Goal: Check status

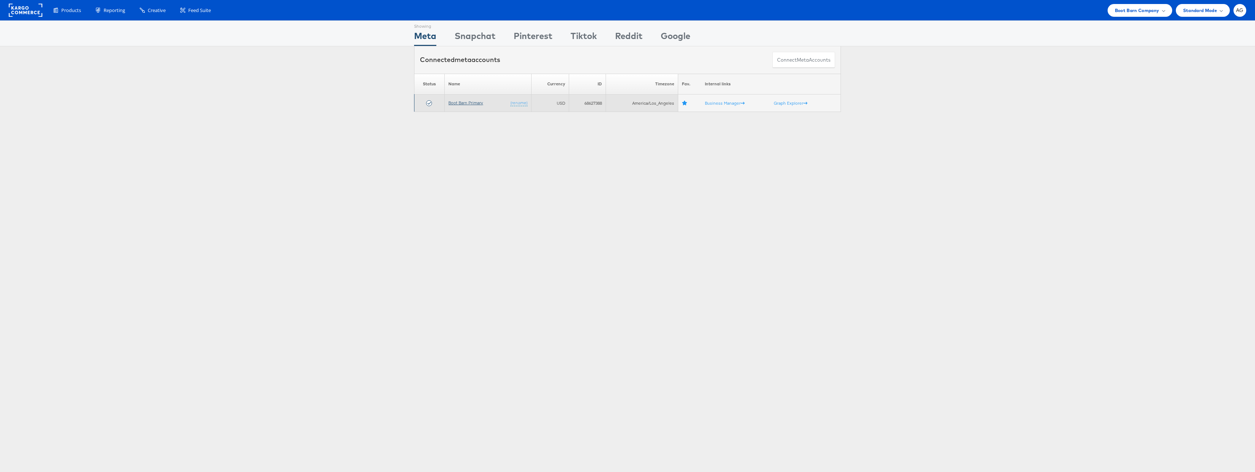
click at [466, 100] on link "Boot Barn Primary" at bounding box center [465, 102] width 35 height 5
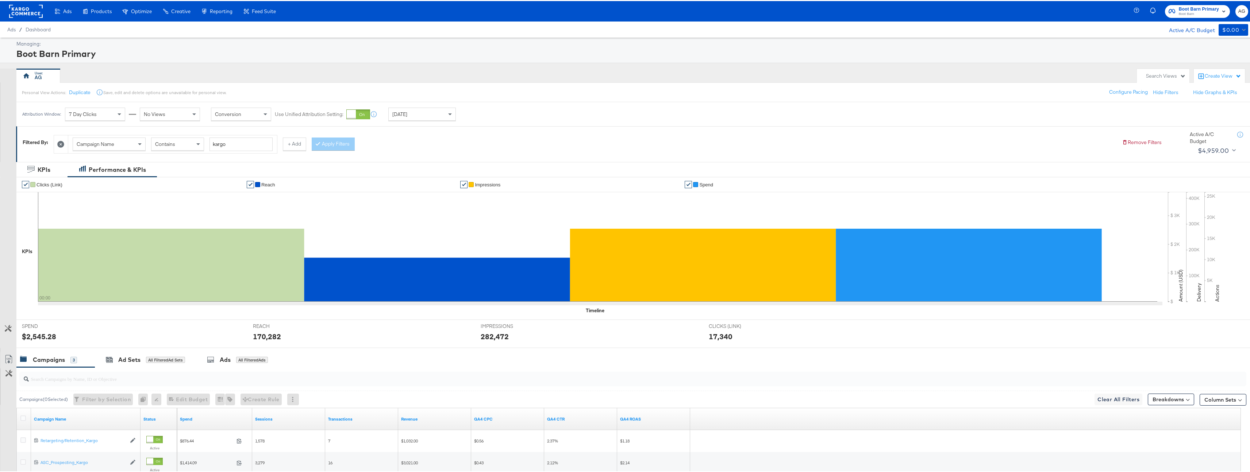
scroll to position [98, 0]
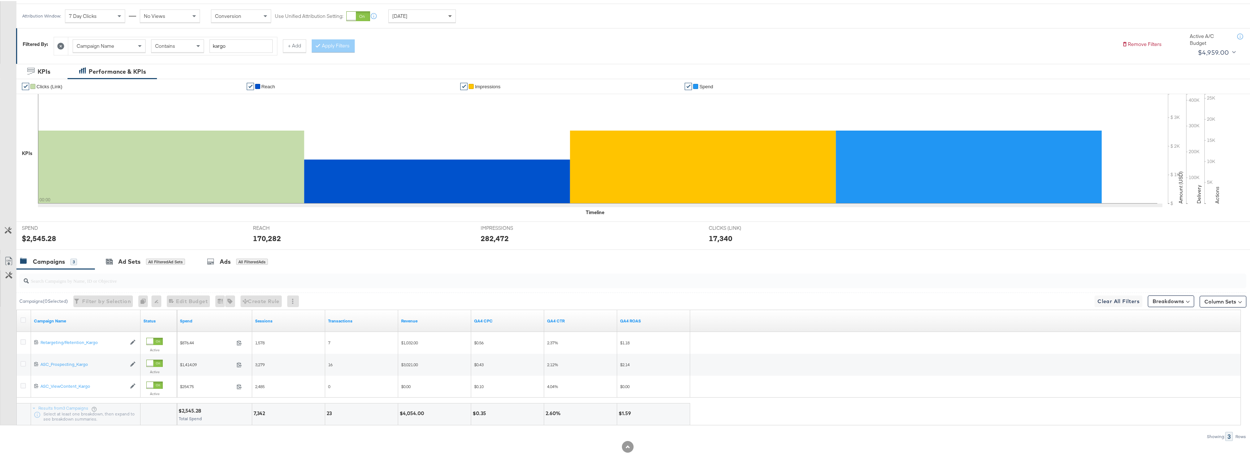
click at [450, 11] on span at bounding box center [450, 15] width 9 height 12
click at [429, 14] on div "[DATE]" at bounding box center [422, 15] width 67 height 12
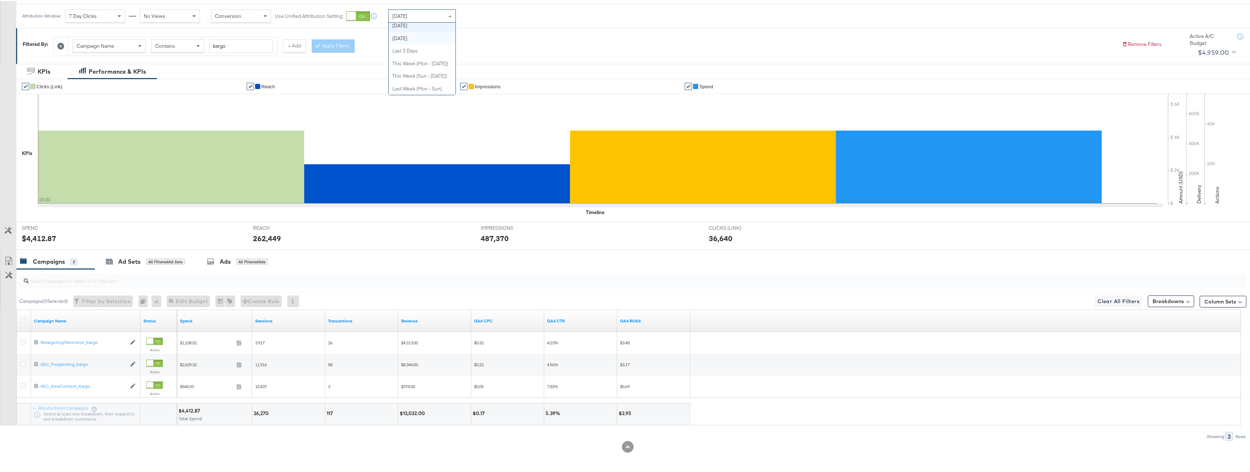
scroll to position [0, 0]
click at [488, 15] on strong "to" at bounding box center [485, 17] width 6 height 5
click at [425, 73] on input "September 22nd 2025" at bounding box center [399, 72] width 79 height 13
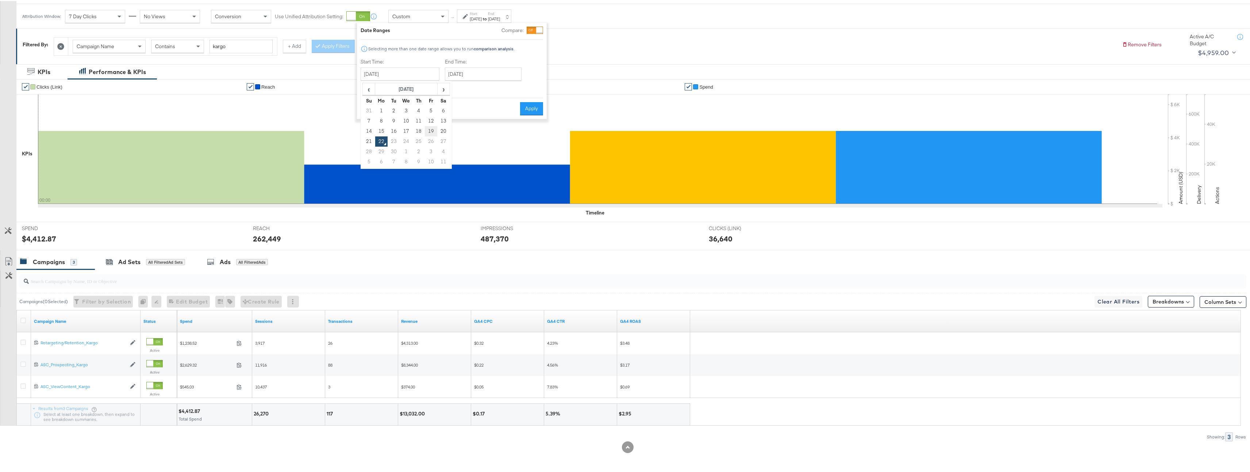
click at [429, 128] on td "19" at bounding box center [431, 130] width 12 height 10
type input "September 19th 2025"
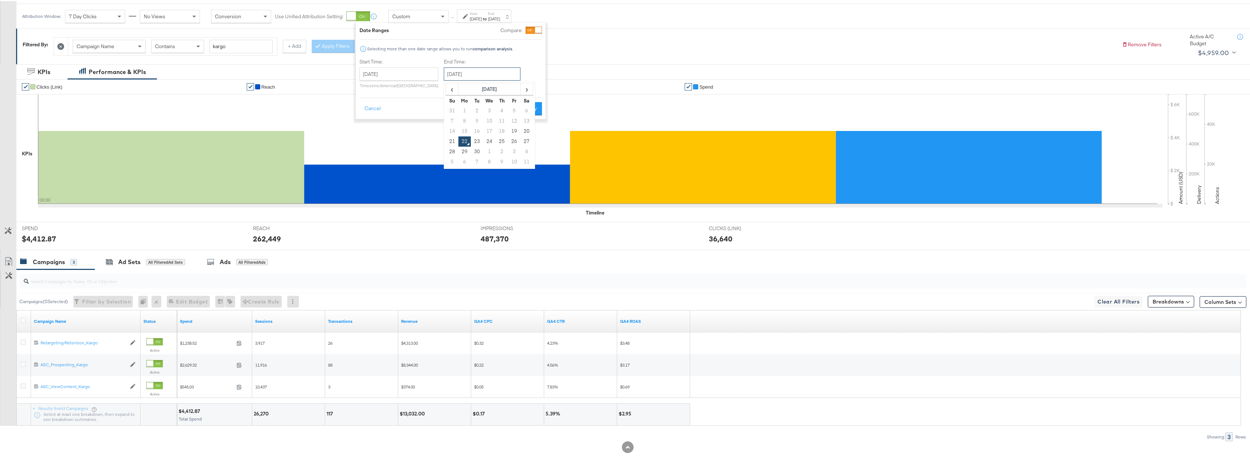
click at [470, 76] on input "September 22nd 2025" at bounding box center [482, 72] width 77 height 13
click at [450, 138] on td "21" at bounding box center [452, 140] width 12 height 10
type input "September 21st 2025"
click at [517, 107] on button "Apply" at bounding box center [528, 107] width 23 height 13
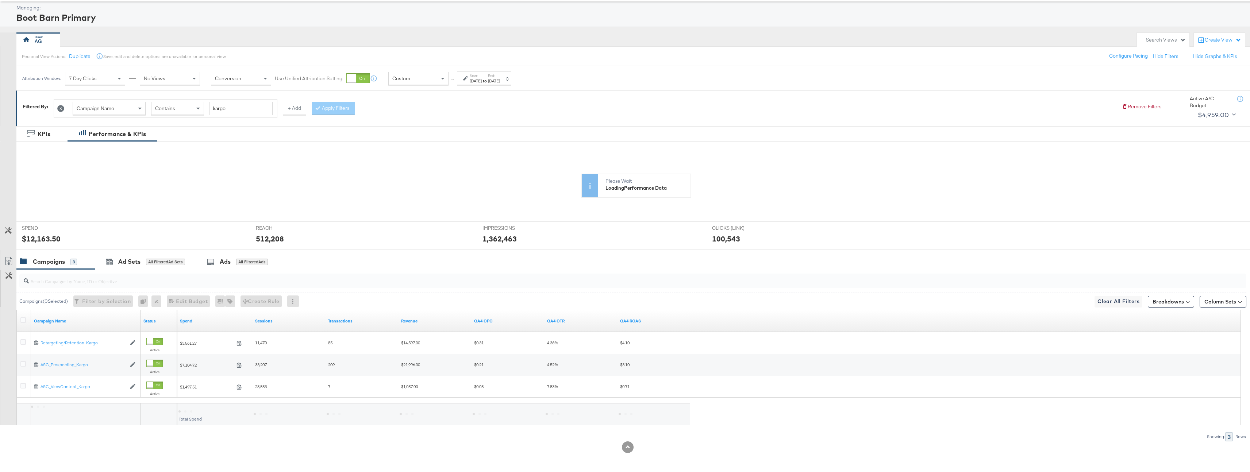
scroll to position [98, 0]
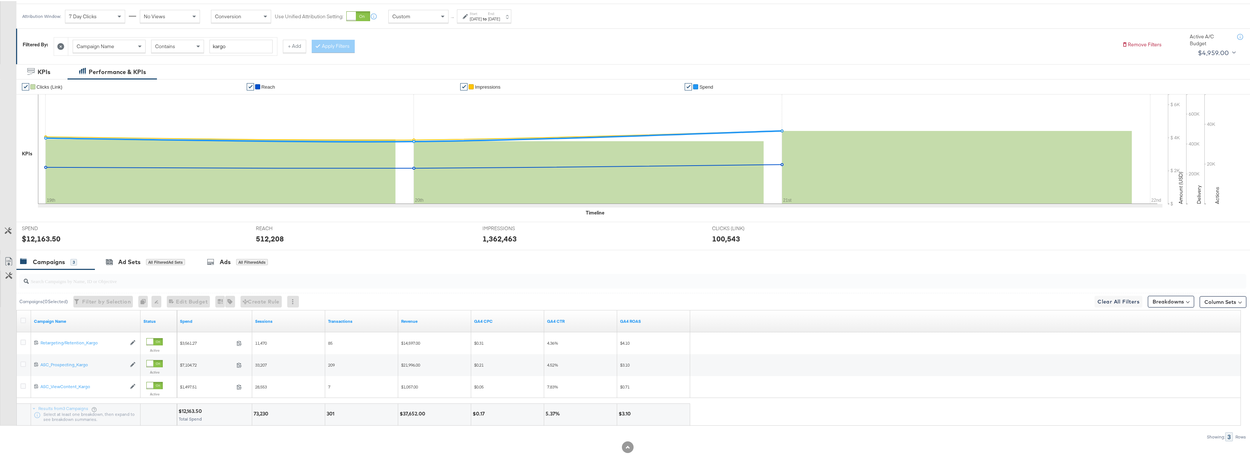
click at [500, 10] on label "End:" at bounding box center [494, 12] width 12 height 5
click at [500, 13] on label "End:" at bounding box center [494, 12] width 12 height 5
click at [500, 14] on label "End:" at bounding box center [494, 12] width 12 height 5
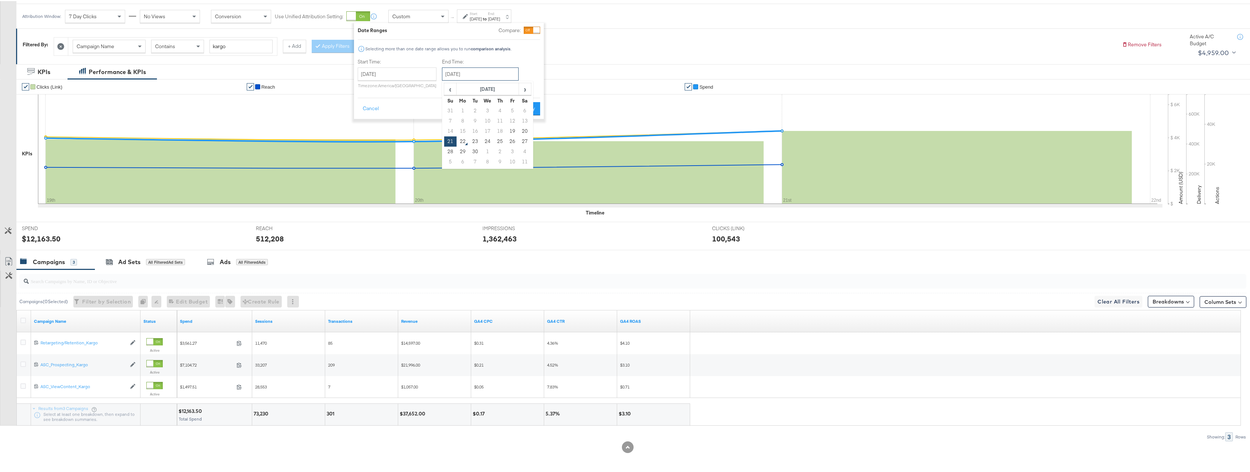
click at [458, 70] on input "September 21st 2025" at bounding box center [480, 72] width 77 height 13
click at [507, 131] on td "19" at bounding box center [512, 130] width 12 height 10
type input "September 19th 2025"
click at [527, 103] on button "Apply" at bounding box center [528, 107] width 23 height 13
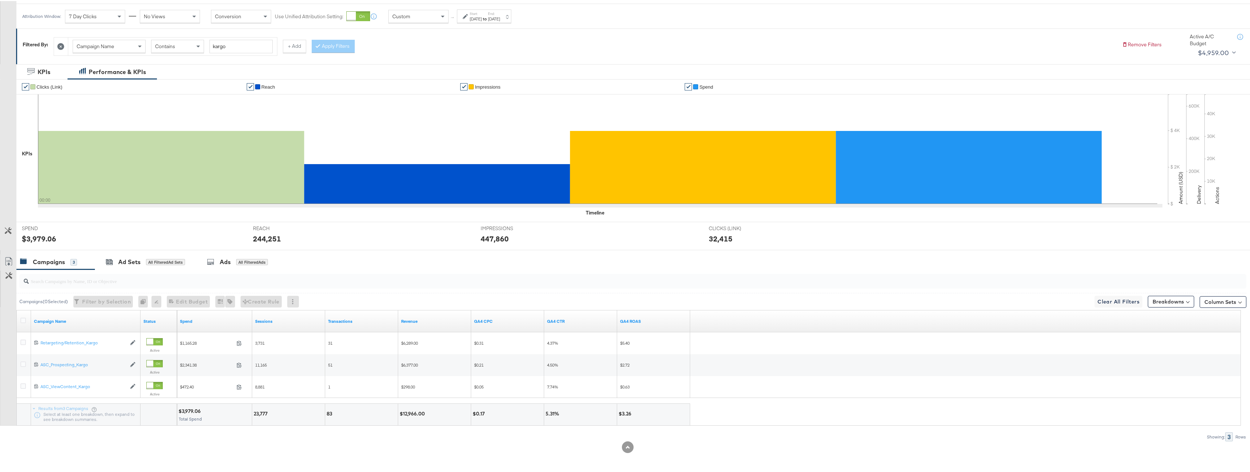
click at [475, 15] on div "Sep 19th 2025" at bounding box center [476, 18] width 12 height 6
click at [412, 70] on input "September 19th 2025" at bounding box center [397, 72] width 79 height 13
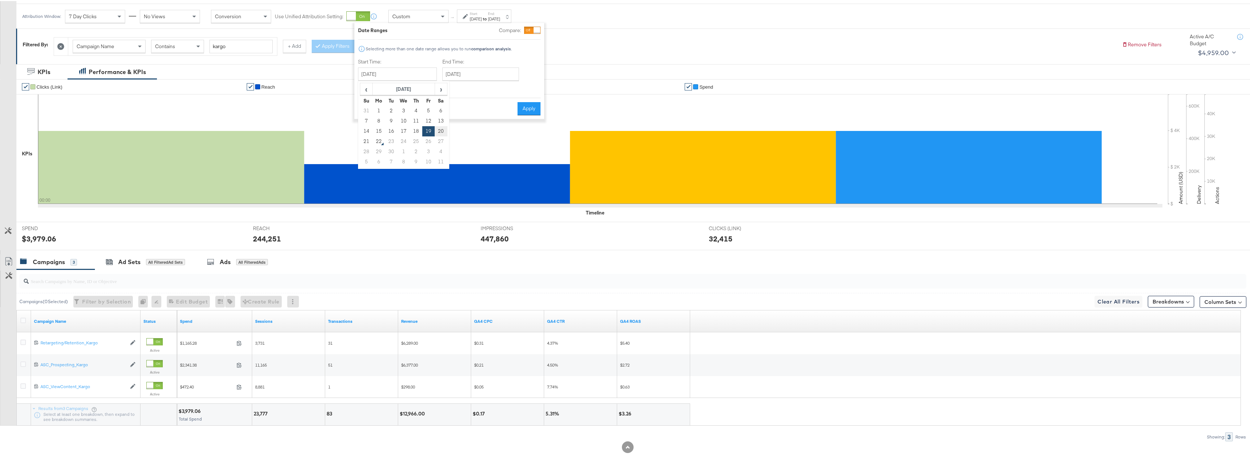
click at [440, 130] on td "20" at bounding box center [441, 130] width 12 height 10
type input "September 20th 2025"
click at [519, 114] on button "Apply" at bounding box center [528, 107] width 23 height 13
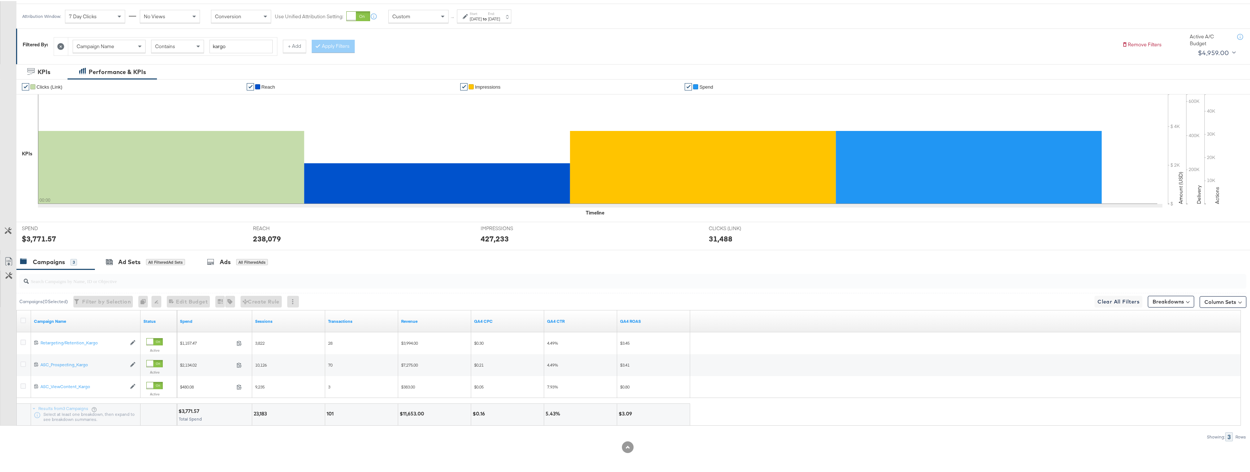
click at [479, 9] on div "Start: Sep 20th 2025 to End: Sep 20th 2025" at bounding box center [484, 14] width 54 height 13
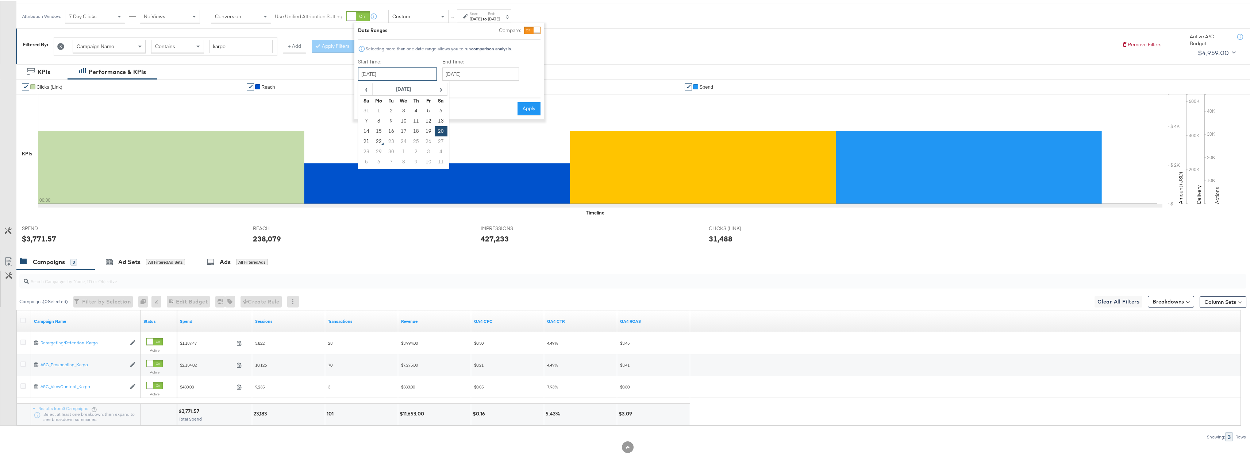
click at [412, 72] on input "September 20th 2025" at bounding box center [397, 72] width 79 height 13
click at [366, 138] on td "21" at bounding box center [366, 140] width 12 height 10
type input "September 21st 2025"
click at [525, 103] on button "Apply" at bounding box center [528, 107] width 23 height 13
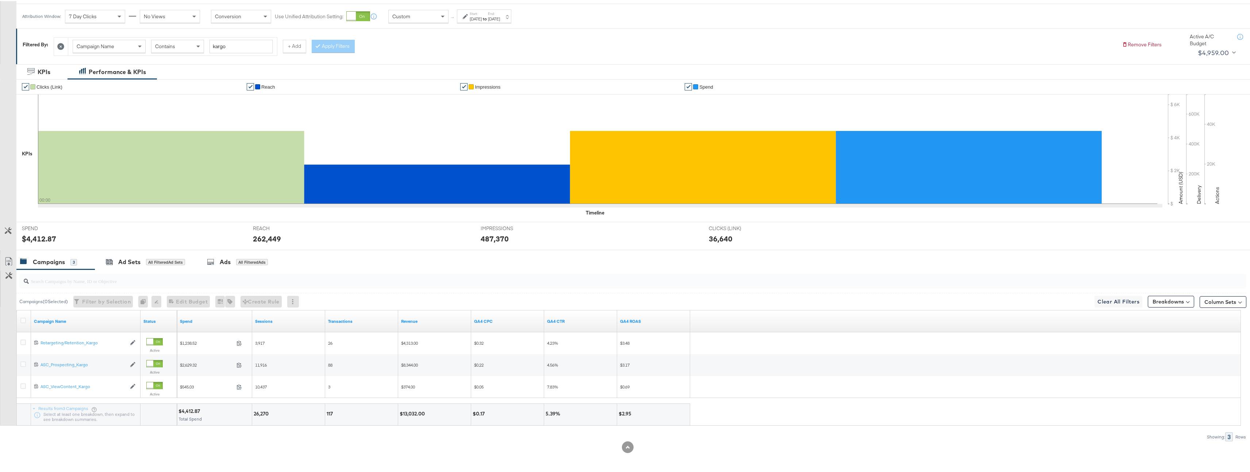
click at [500, 11] on label "End:" at bounding box center [494, 12] width 12 height 5
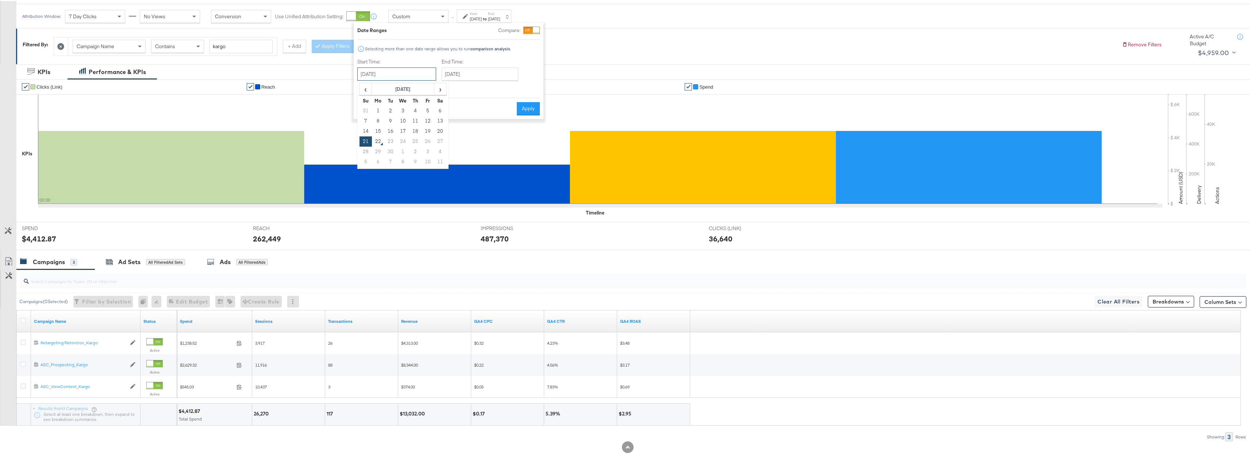
click at [426, 73] on input "September 21st 2025" at bounding box center [396, 72] width 79 height 13
click at [424, 130] on td "19" at bounding box center [427, 130] width 12 height 10
type input "September 19th 2025"
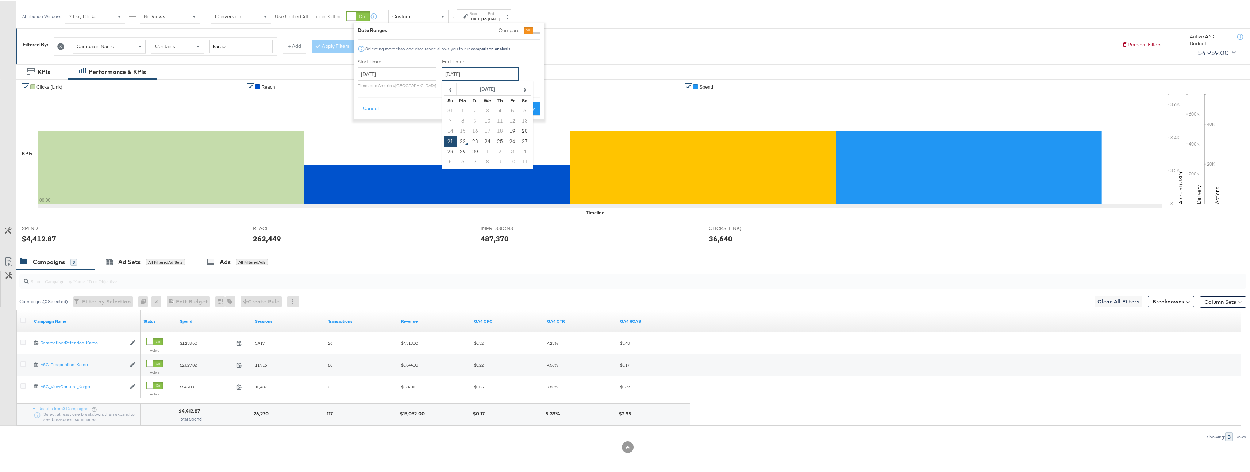
click at [461, 73] on input "September 21st 2025" at bounding box center [480, 72] width 77 height 13
click at [510, 131] on td "19" at bounding box center [512, 130] width 12 height 10
type input "September 19th 2025"
click at [533, 107] on button "Apply" at bounding box center [528, 107] width 23 height 13
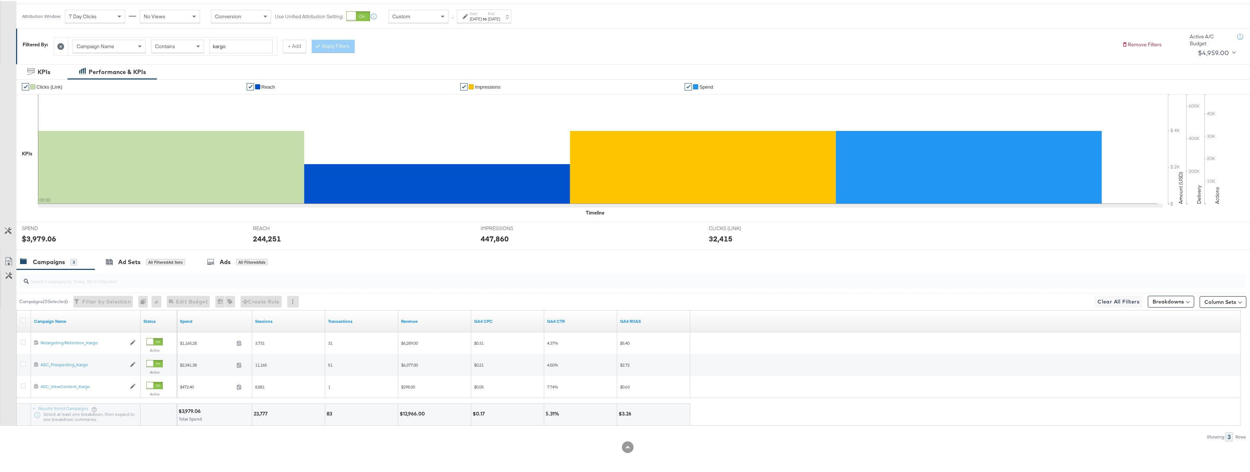
click at [477, 20] on div "Sep 19th 2025" at bounding box center [476, 18] width 12 height 6
click at [433, 76] on input "September 19th 2025" at bounding box center [397, 72] width 79 height 13
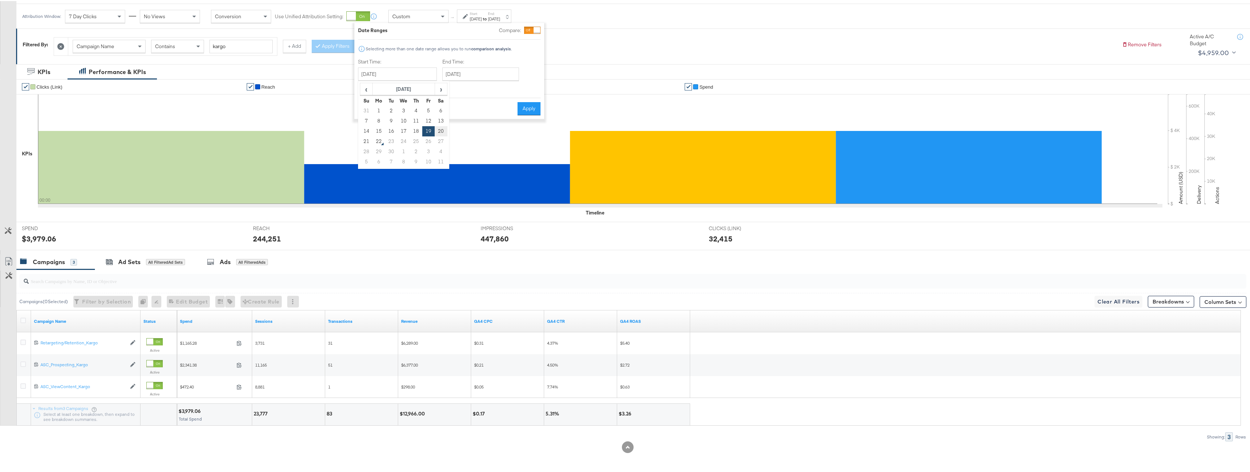
click at [436, 130] on td "20" at bounding box center [441, 130] width 12 height 10
type input "September 20th 2025"
click at [532, 109] on button "Apply" at bounding box center [528, 107] width 23 height 13
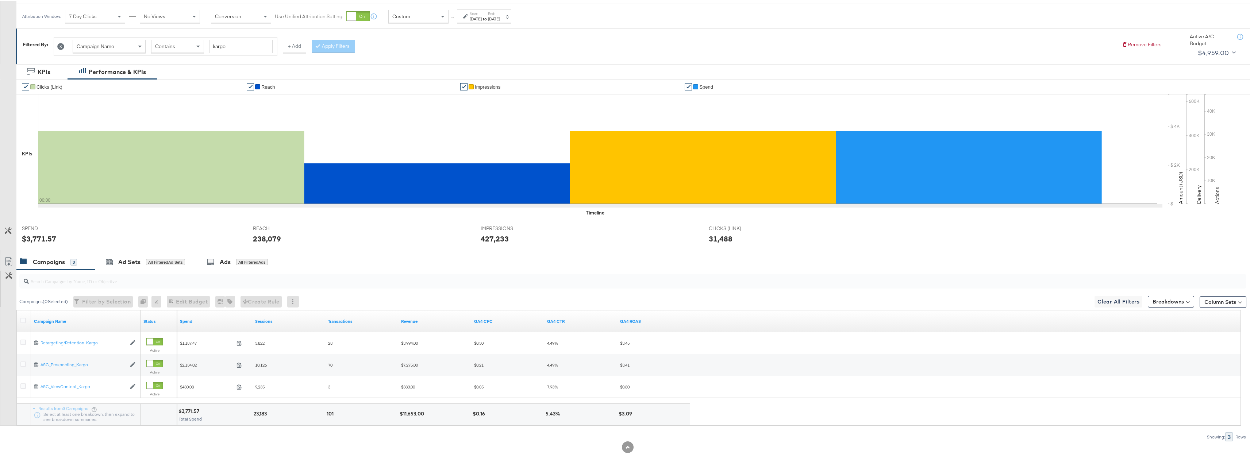
click at [503, 22] on div "Attribution Window: 7 Day Clicks No Views Conversion Use Unified Attribution Se…" at bounding box center [268, 15] width 504 height 24
click at [503, 21] on div "Start: Sep 20th 2025 to End: Sep 20th 2025" at bounding box center [484, 14] width 54 height 13
click at [431, 76] on input "September 20th 2025" at bounding box center [397, 72] width 79 height 13
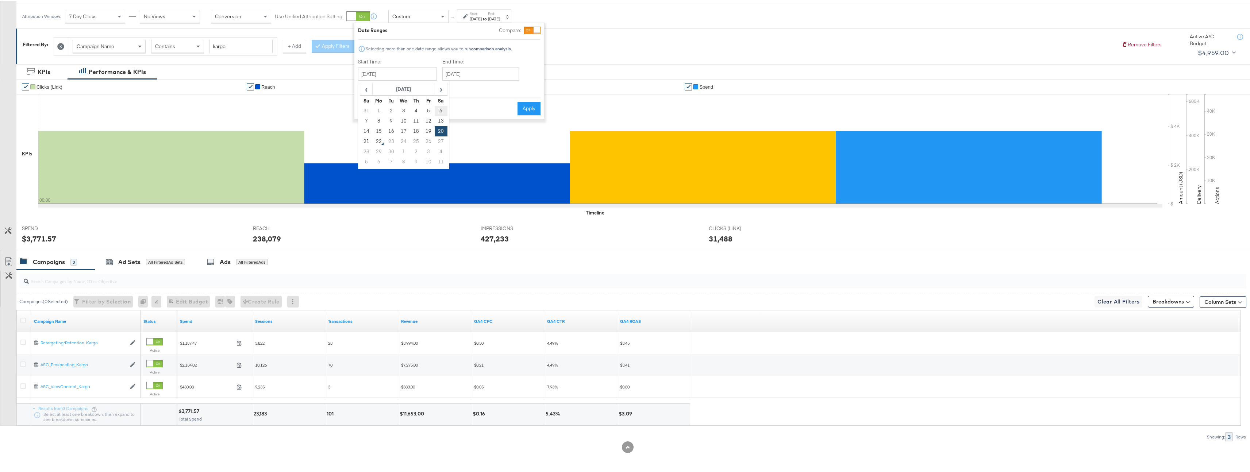
click at [441, 109] on td "6" at bounding box center [441, 110] width 12 height 10
click at [417, 74] on input "September 6th 2025" at bounding box center [395, 72] width 79 height 13
click at [438, 117] on td "13" at bounding box center [438, 120] width 12 height 10
type input "September 13th 2025"
click at [502, 76] on input "September 20th 2025" at bounding box center [480, 72] width 77 height 13
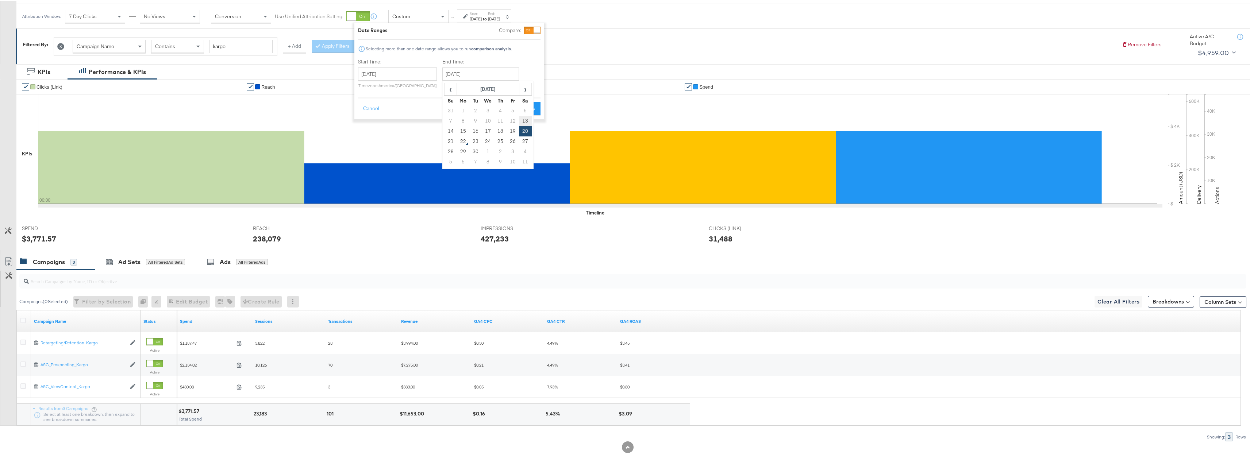
click at [521, 116] on td "13" at bounding box center [525, 120] width 12 height 10
type input "September 13th 2025"
click at [525, 110] on button "Apply" at bounding box center [528, 107] width 23 height 13
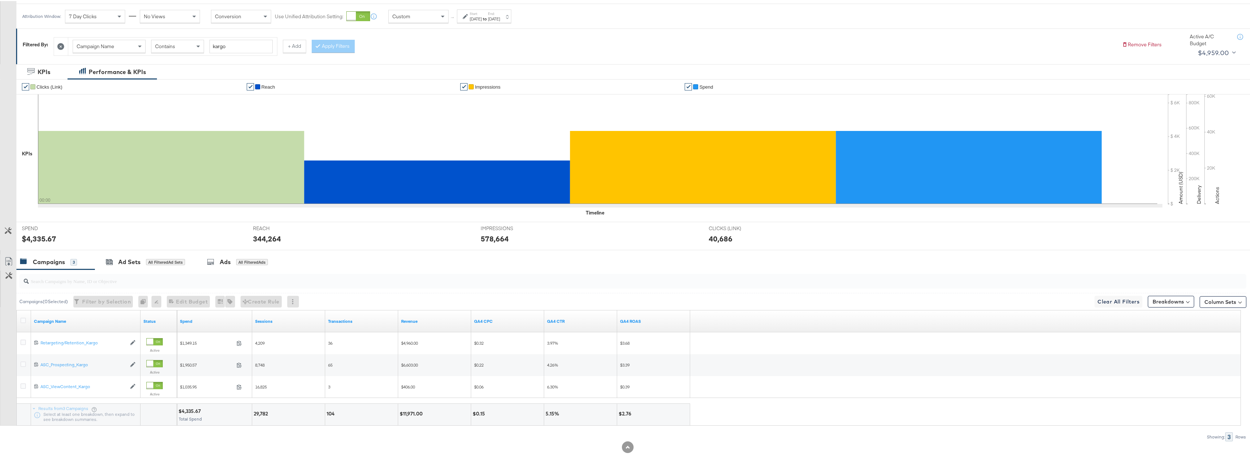
click at [479, 18] on div "Sep 13th 2025" at bounding box center [476, 18] width 12 height 6
click at [377, 78] on input "September 13th 2025" at bounding box center [397, 72] width 79 height 13
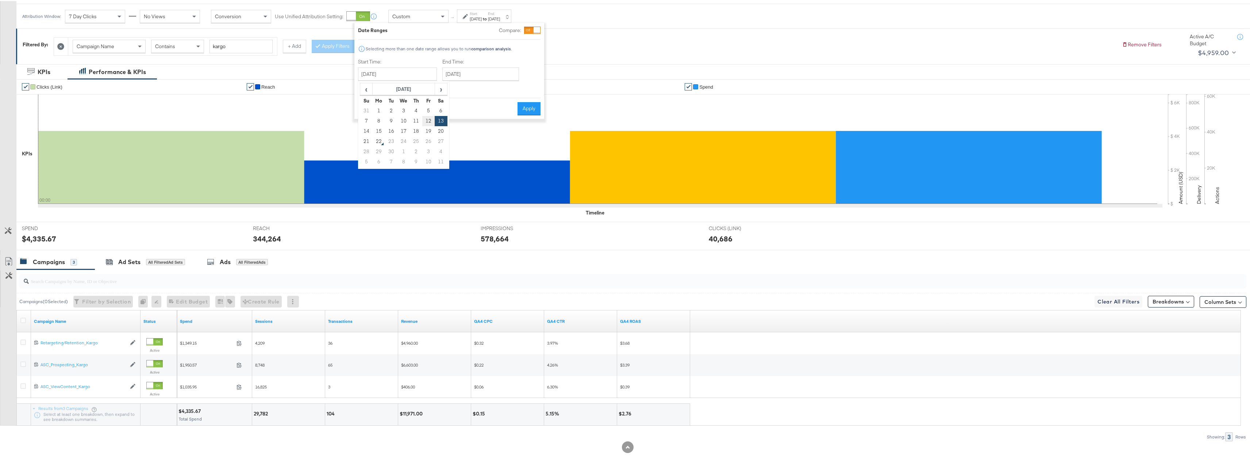
click at [427, 117] on td "12" at bounding box center [428, 120] width 12 height 10
type input "September 12th 2025"
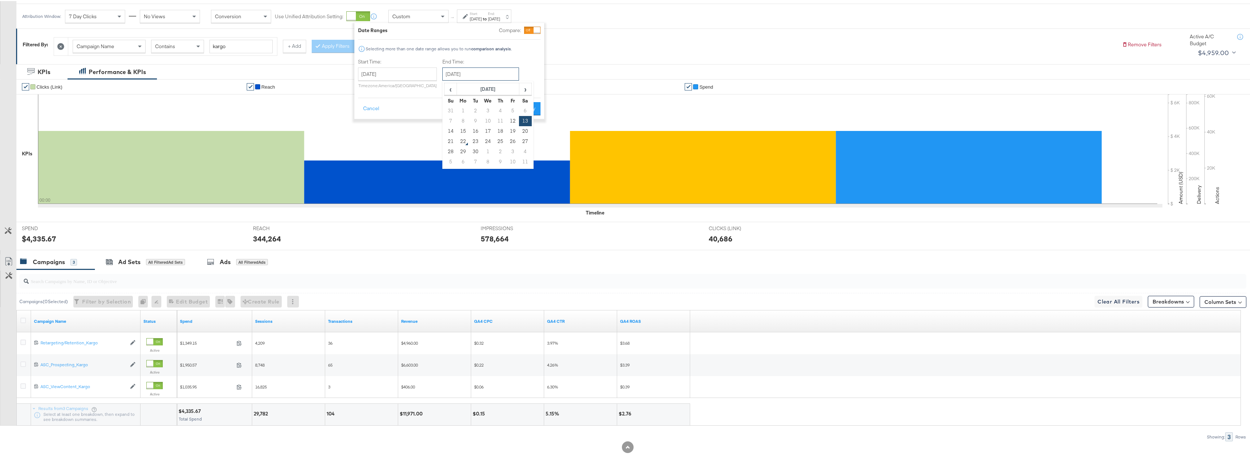
click at [460, 77] on input "September 13th 2025" at bounding box center [480, 72] width 77 height 13
click at [509, 122] on td "12" at bounding box center [512, 120] width 12 height 10
type input "September 12th 2025"
click at [528, 107] on button "Apply" at bounding box center [528, 107] width 23 height 13
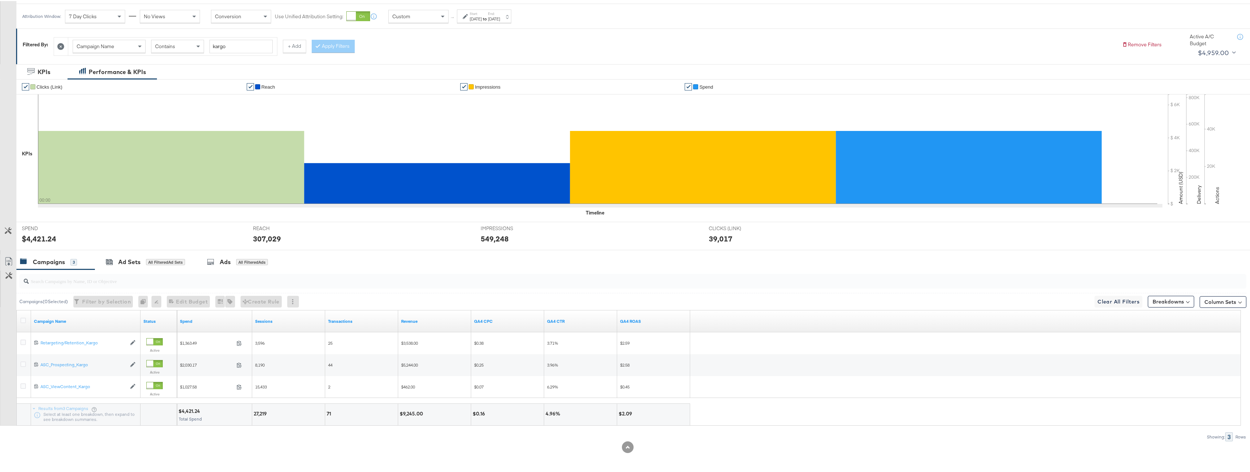
click at [493, 24] on div "Attribution Window: 7 Day Clicks No Views Conversion Use Unified Attribution Se…" at bounding box center [268, 15] width 504 height 24
click at [482, 20] on div "Sep 12th 2025" at bounding box center [476, 18] width 12 height 6
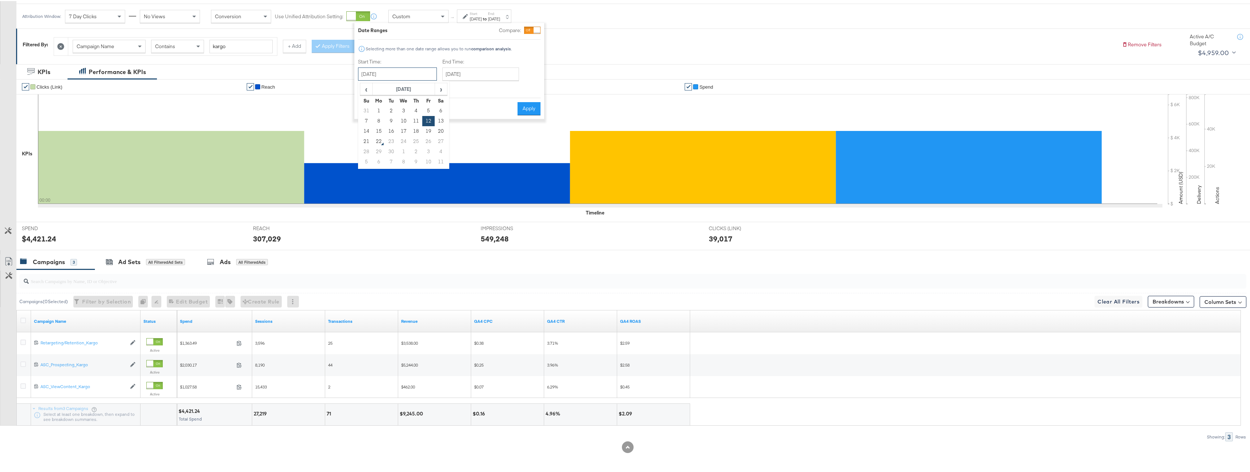
click at [425, 76] on input "September 12th 2025" at bounding box center [397, 72] width 79 height 13
click at [374, 131] on td "15" at bounding box center [379, 130] width 12 height 10
type input "September 15th 2025"
click at [494, 73] on input "September 15th 2025" at bounding box center [480, 72] width 77 height 13
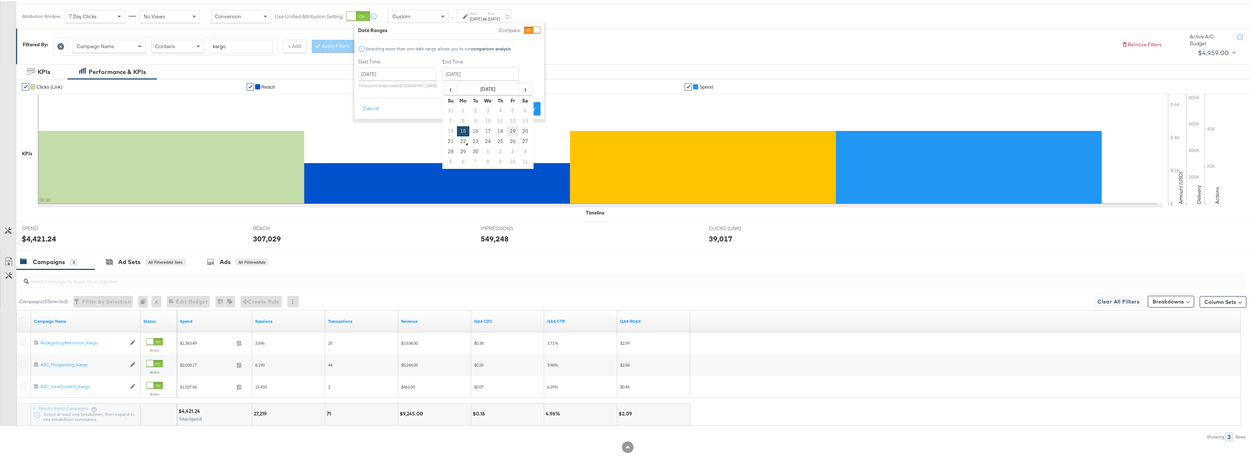
click at [509, 129] on td "19" at bounding box center [512, 130] width 12 height 10
type input "September 19th 2025"
click at [526, 105] on button "Apply" at bounding box center [528, 107] width 23 height 13
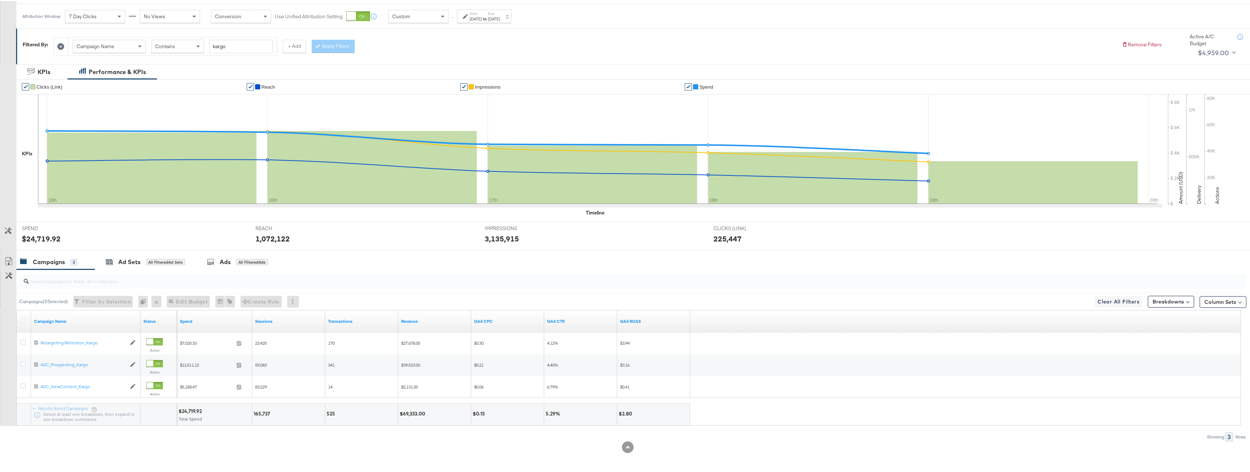
click at [482, 12] on label "Start:" at bounding box center [476, 12] width 12 height 5
click at [373, 105] on button "Cancel" at bounding box center [371, 107] width 26 height 13
click at [416, 18] on div "Custom" at bounding box center [418, 15] width 59 height 12
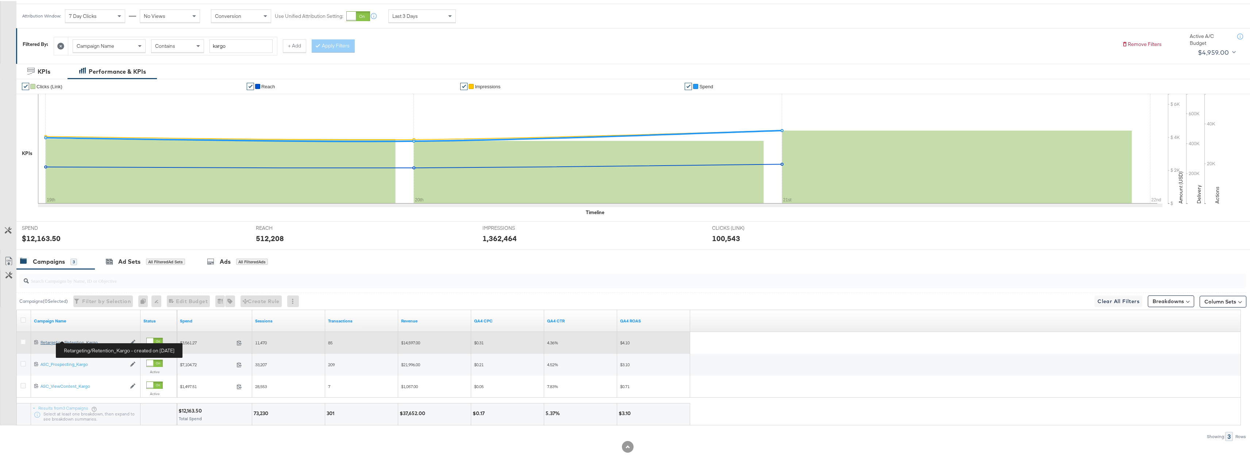
click at [88, 342] on div "Retargeting/Retention_Kargo Retargeting/Retention_Kargo" at bounding box center [83, 342] width 86 height 6
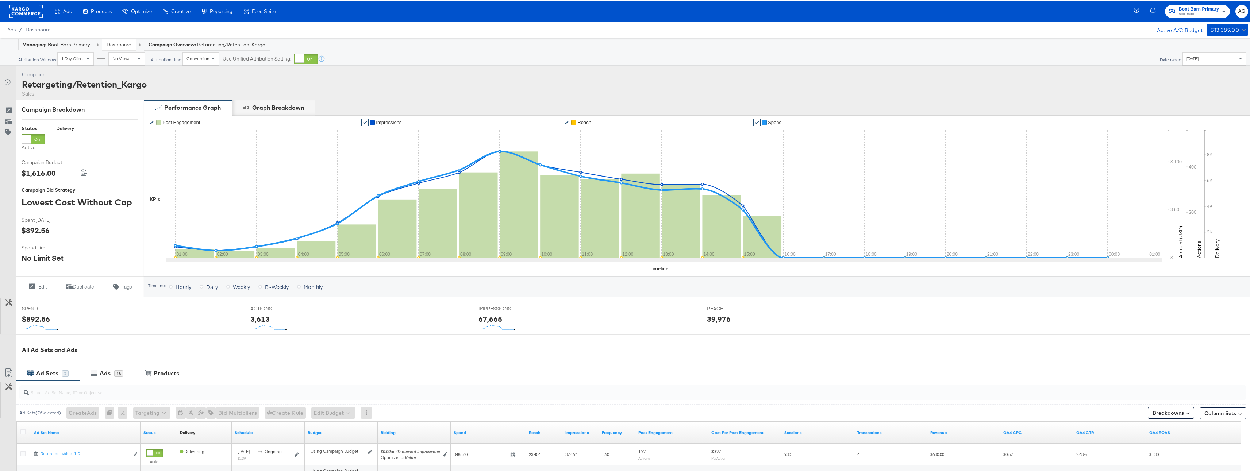
click at [1189, 59] on span "Today" at bounding box center [1192, 57] width 12 height 5
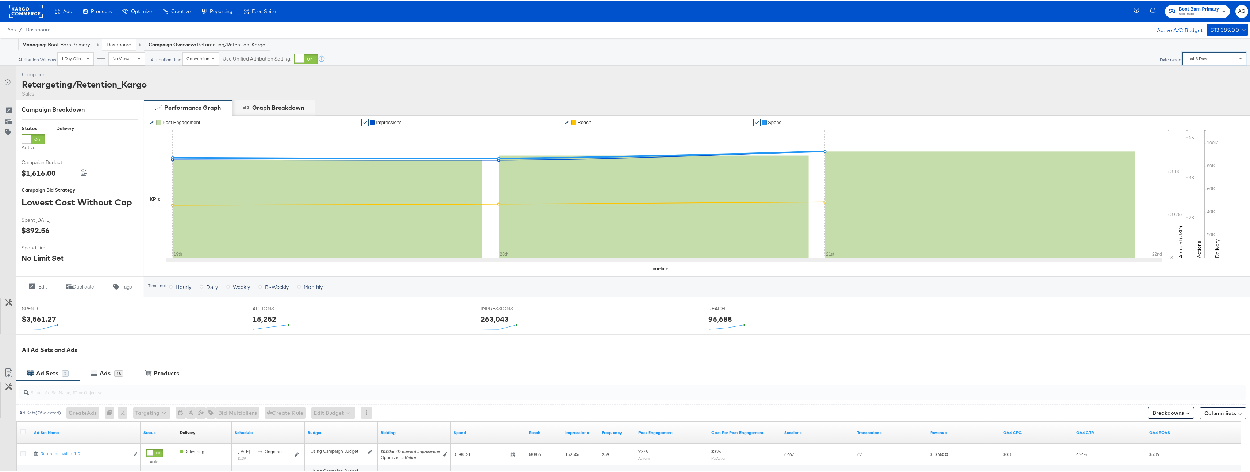
scroll to position [108, 0]
